Goal: Obtain resource: Download file/media

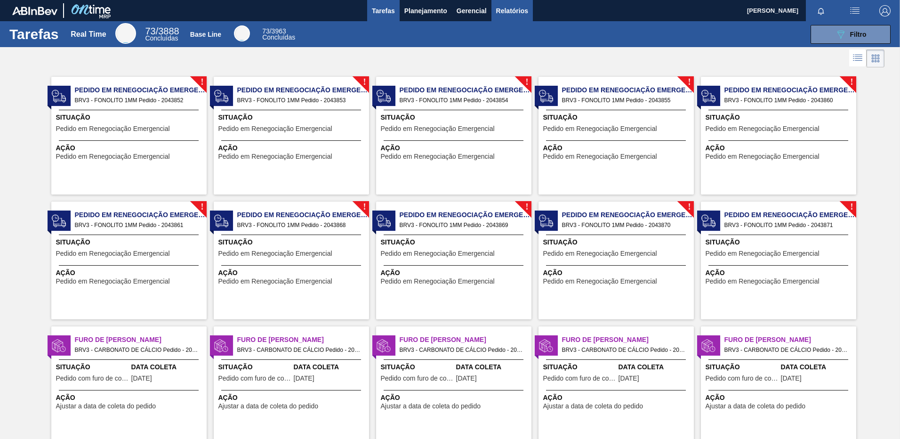
click at [514, 9] on span "Relatórios" at bounding box center [512, 10] width 32 height 11
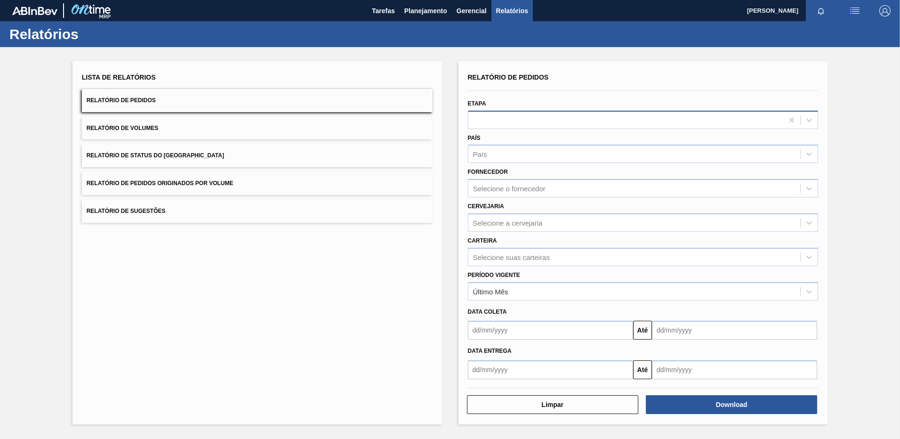
click at [508, 121] on div at bounding box center [625, 120] width 315 height 14
drag, startPoint x: 418, startPoint y: 247, endPoint x: 498, endPoint y: 166, distance: 113.8
click at [419, 247] on div "Lista de Relatórios Relatório de Pedidos Relatório de Volumes Relatório de Stat…" at bounding box center [256, 242] width 369 height 363
click at [520, 153] on div "País" at bounding box center [634, 154] width 332 height 14
click at [858, 156] on div "Lista de Relatórios Relatório de Pedidos Relatório de Volumes Relatório de Stat…" at bounding box center [450, 241] width 900 height 389
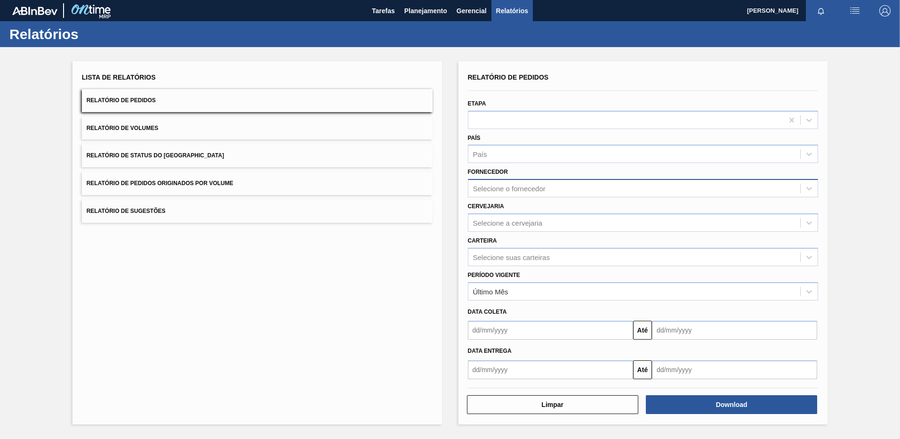
click at [659, 190] on div "Selecione o fornecedor" at bounding box center [634, 189] width 332 height 14
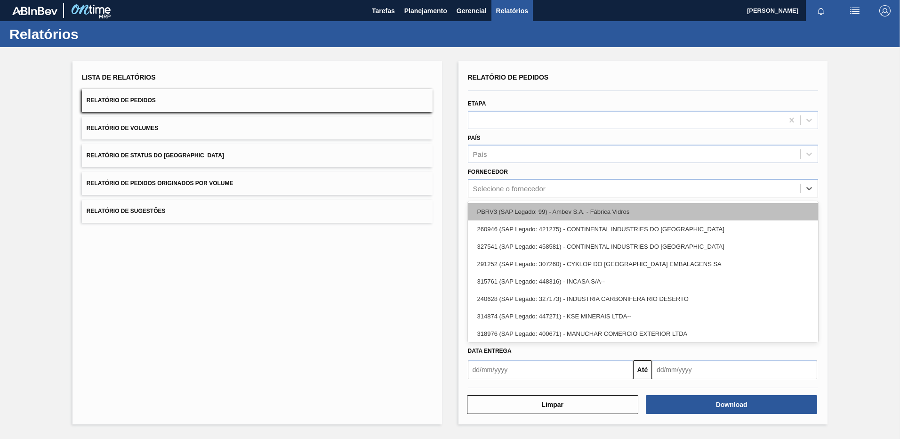
click at [519, 212] on div "PBRV3 (SAP Legado: 99) - Ambev S.A. - Fábrica Vidros" at bounding box center [643, 211] width 351 height 17
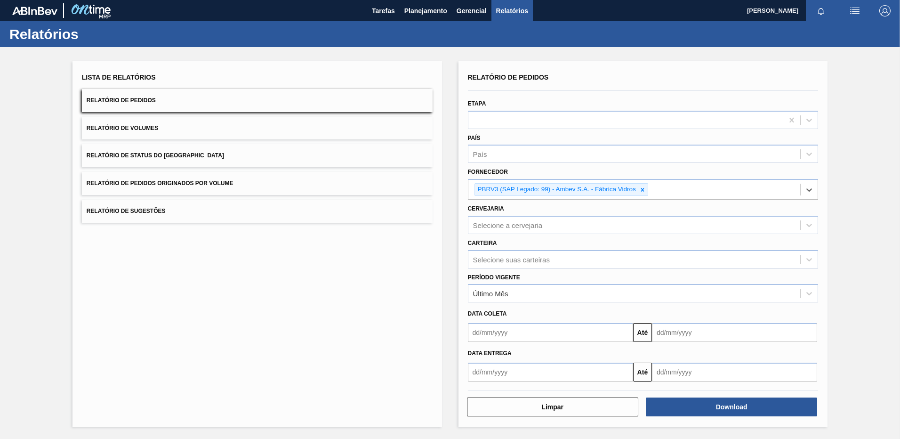
click at [583, 333] on input "text" at bounding box center [550, 332] width 165 height 19
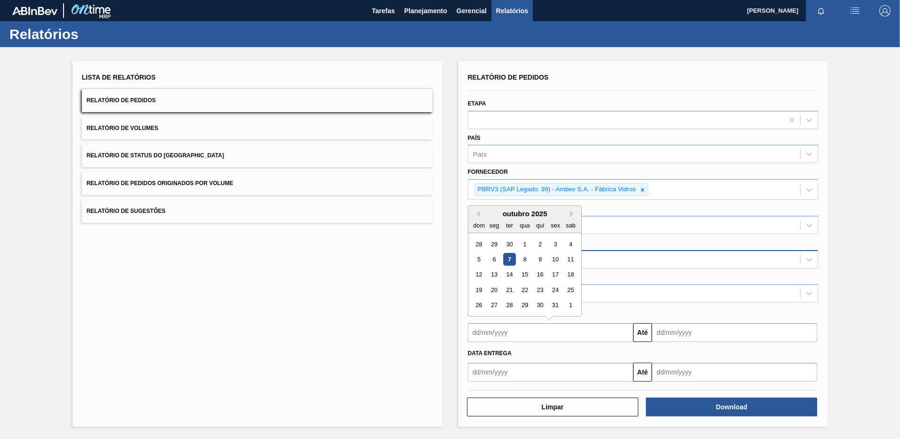
click at [513, 260] on div "7" at bounding box center [509, 259] width 13 height 13
type input "[DATE]"
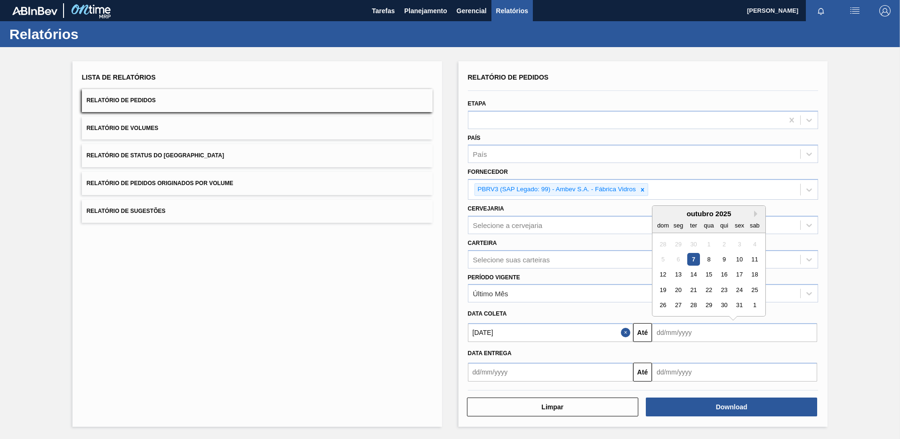
click at [694, 334] on input "text" at bounding box center [734, 332] width 165 height 19
click at [730, 257] on div "5 6 7 8 9 10 11" at bounding box center [708, 259] width 107 height 15
click at [726, 264] on div "9" at bounding box center [724, 259] width 13 height 13
type input "[DATE]"
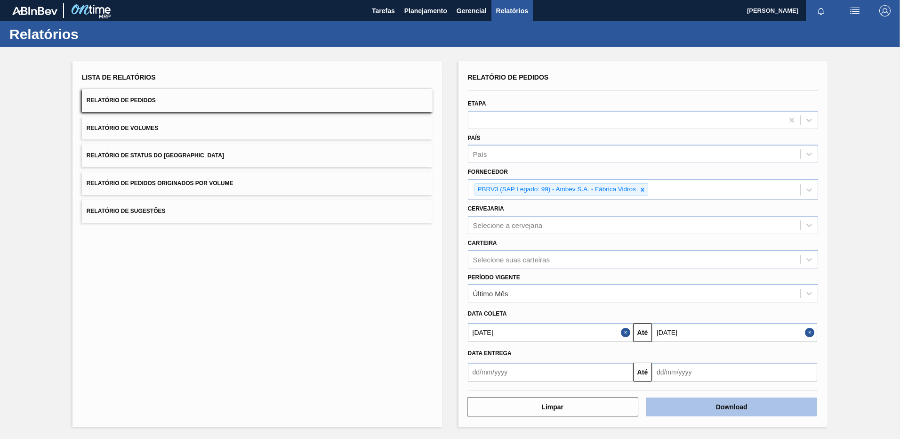
click at [733, 400] on button "Download" at bounding box center [731, 406] width 171 height 19
click at [727, 404] on button "Download" at bounding box center [731, 406] width 171 height 19
